Goal: Information Seeking & Learning: Understand process/instructions

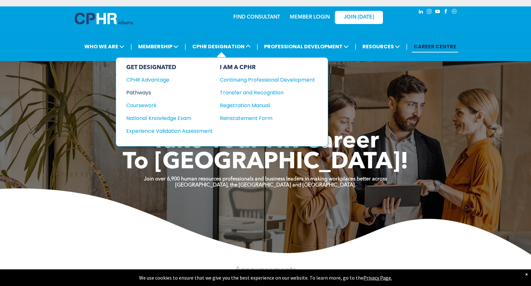
click at [146, 92] on div "Pathways" at bounding box center [165, 93] width 78 height 8
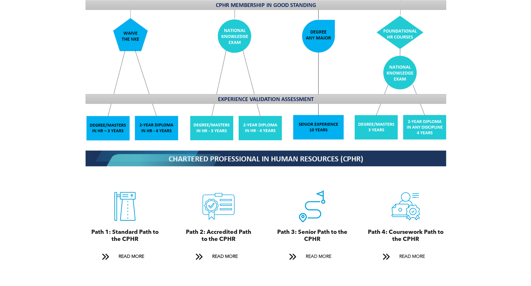
scroll to position [609, 0]
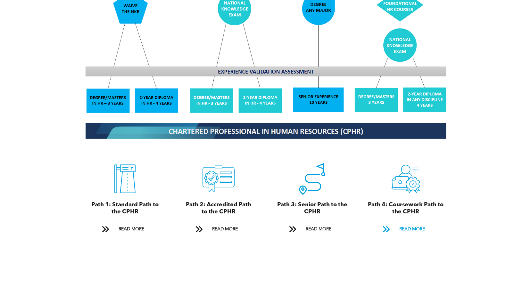
click at [407, 224] on span "READ MORE" at bounding box center [412, 230] width 30 height 12
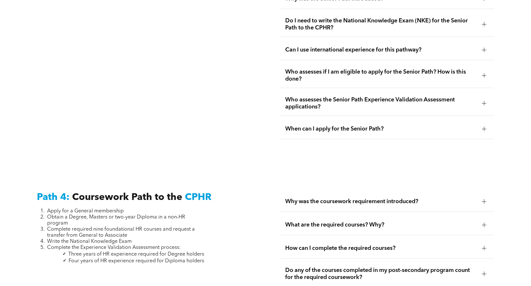
scroll to position [1887, 0]
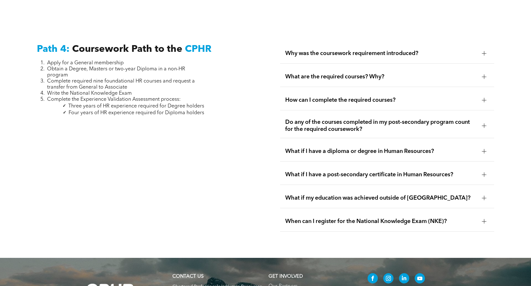
click at [483, 51] on div at bounding box center [484, 53] width 4 height 4
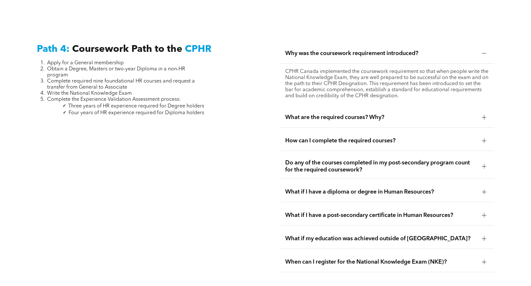
click at [480, 113] on div at bounding box center [484, 118] width 10 height 10
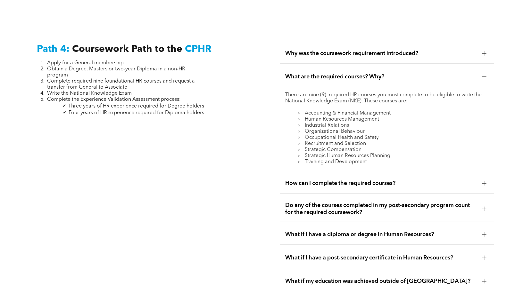
click at [485, 181] on div at bounding box center [484, 183] width 4 height 4
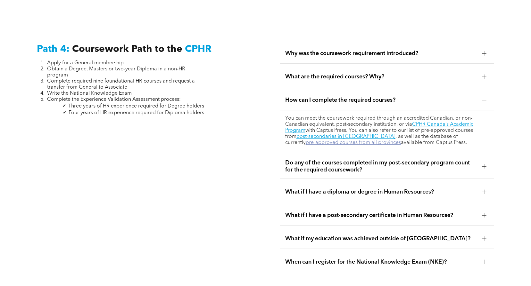
click at [401, 140] on link "pre-approved courses from all provinces" at bounding box center [353, 142] width 95 height 5
